Goal: Find contact information

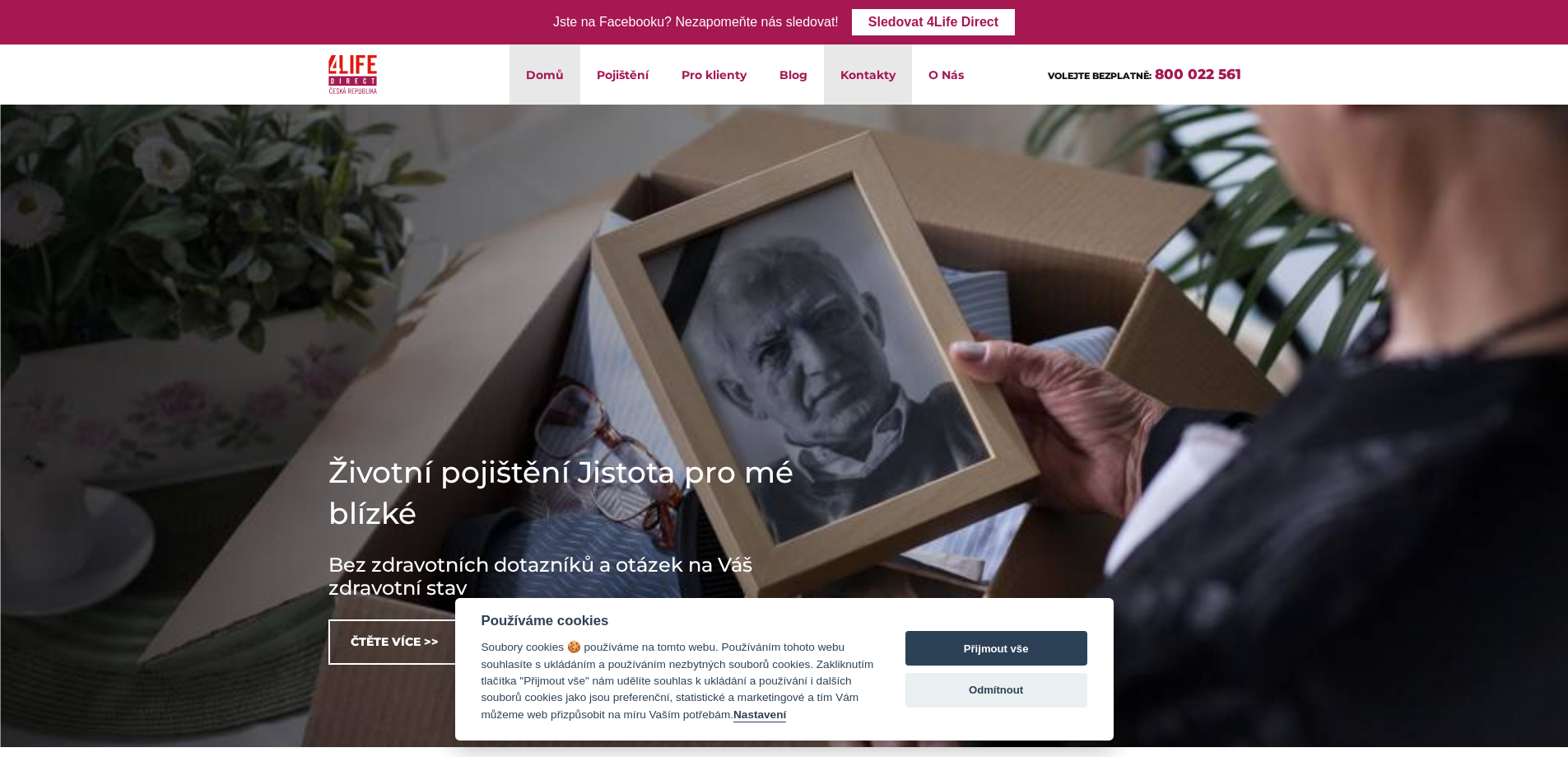
click at [879, 76] on link "Kontakty" at bounding box center [868, 74] width 88 height 60
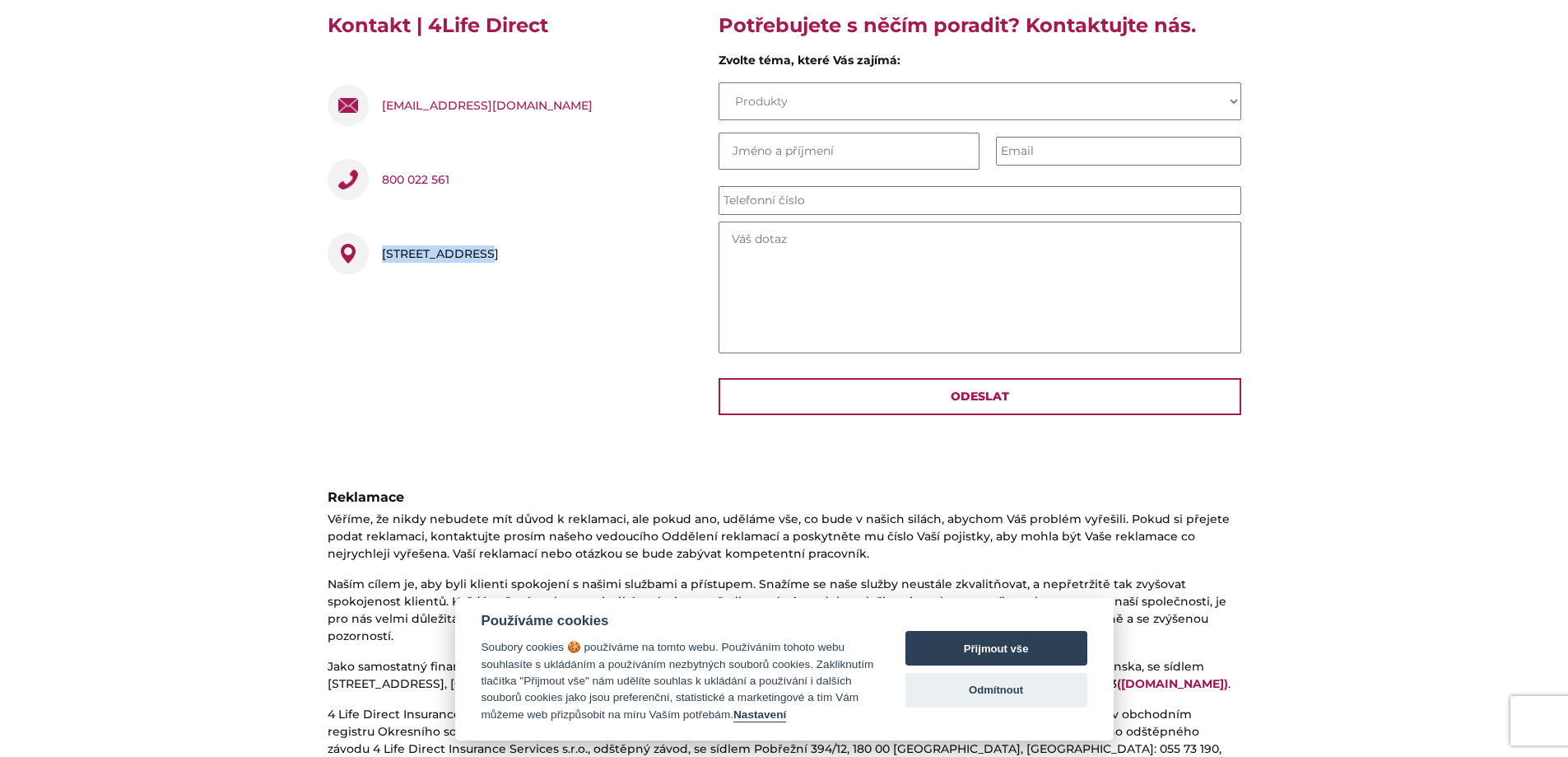
drag, startPoint x: 472, startPoint y: 252, endPoint x: 385, endPoint y: 249, distance: 87.1
click at [385, 249] on div "Pobřežní 394/12 , 186 00 Praha 8, Česko" at bounding box center [440, 253] width 116 height 41
copy div "Pobřežní 394/12"
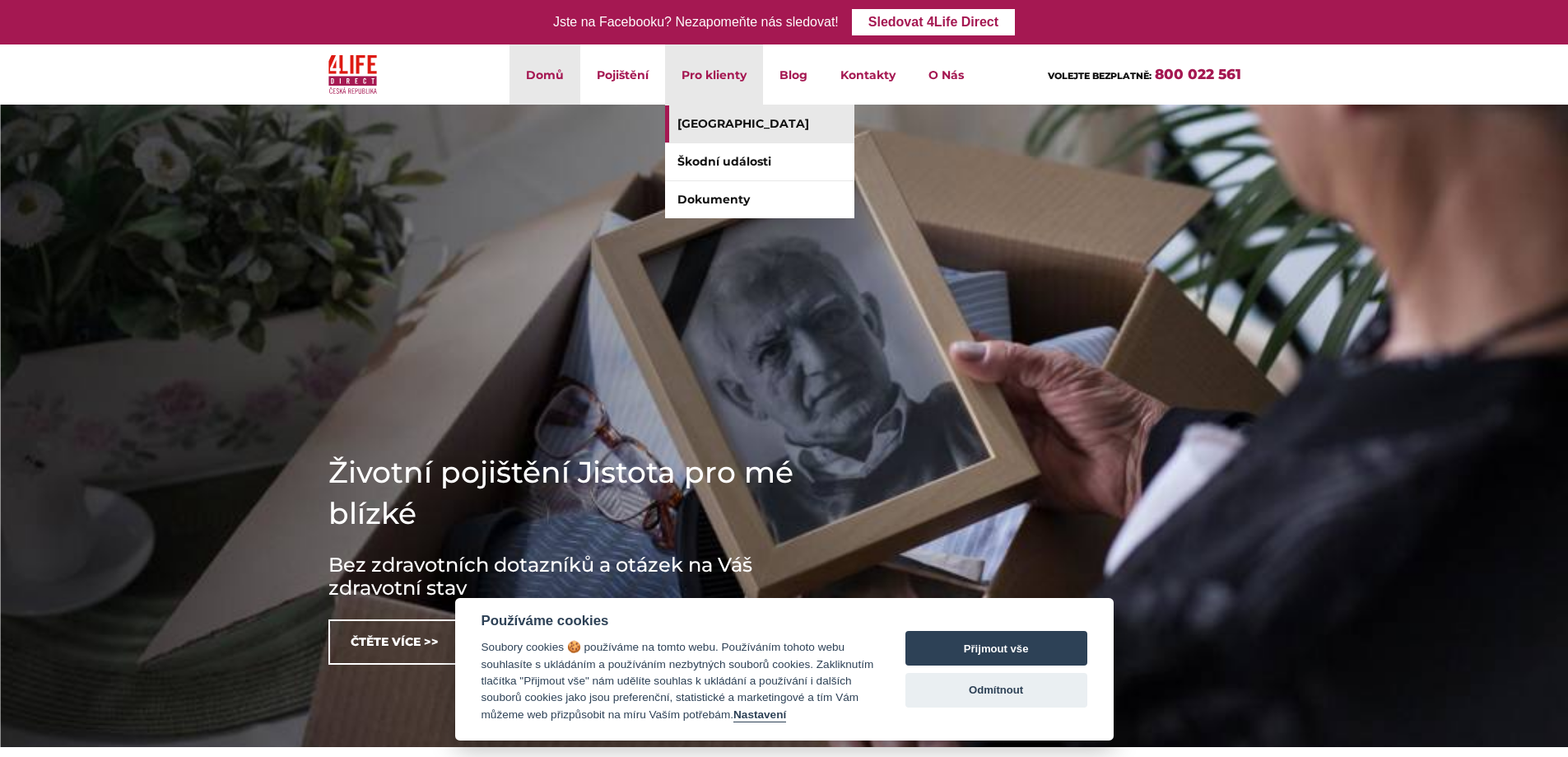
click at [733, 129] on link "[GEOGRAPHIC_DATA]" at bounding box center [760, 123] width 189 height 37
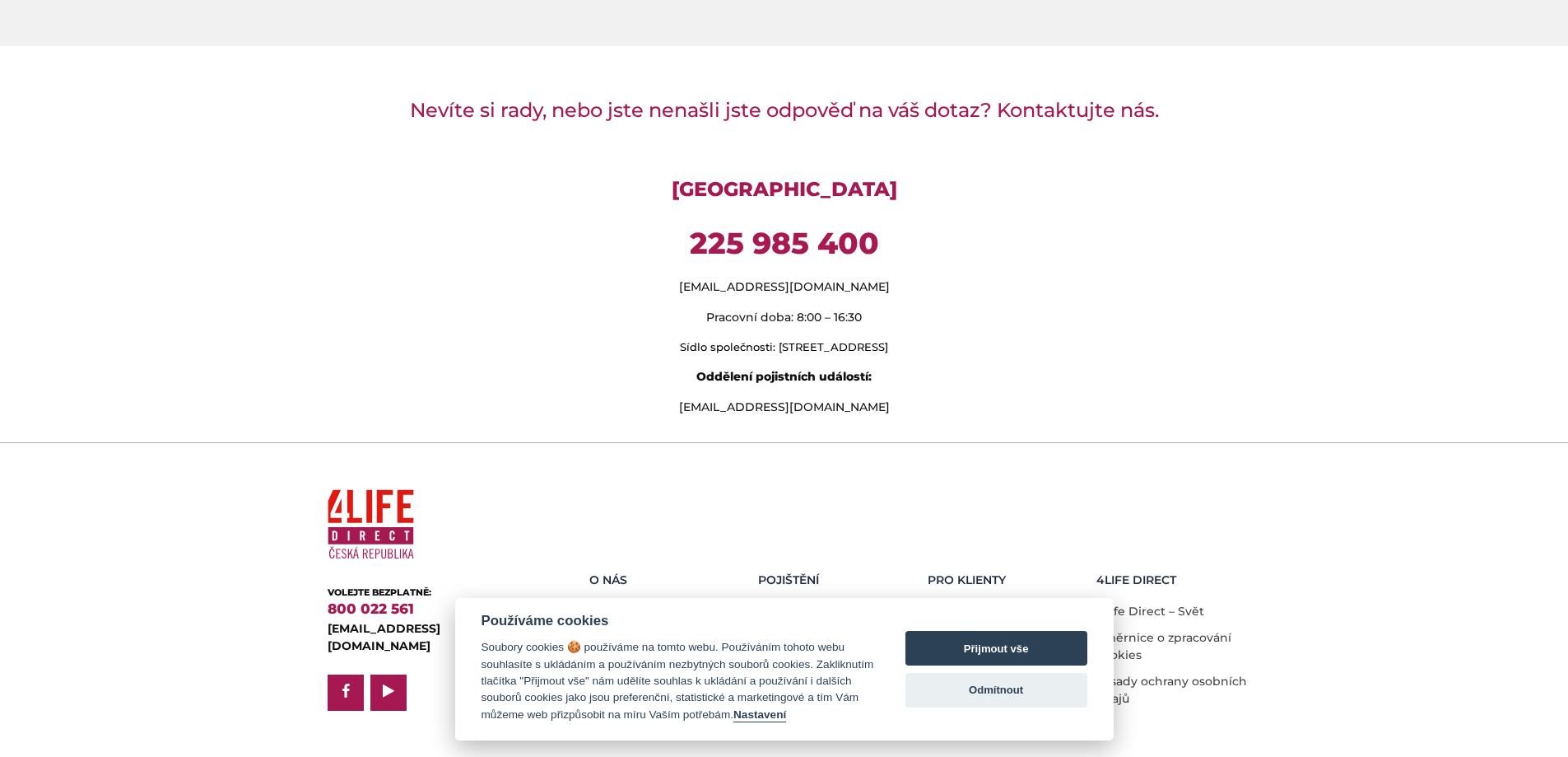
drag, startPoint x: 152, startPoint y: 125, endPoint x: 163, endPoint y: 118, distance: 13.0
click at [152, 125] on section "Nevíte si rady, nebo jste nenašli jste odpověď na váš dotaz? Kontaktujte nás. K…" at bounding box center [784, 254] width 1568 height 350
